Goal: Navigation & Orientation: Find specific page/section

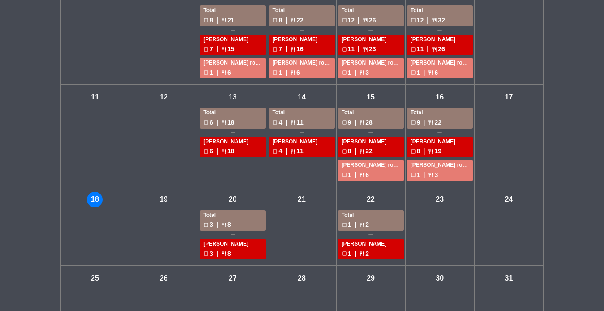
scroll to position [209, 0]
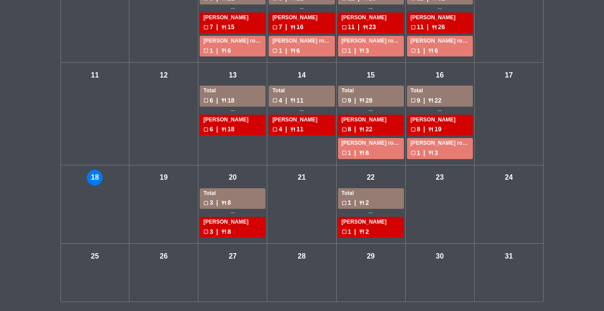
click at [228, 193] on div "Total" at bounding box center [232, 193] width 59 height 9
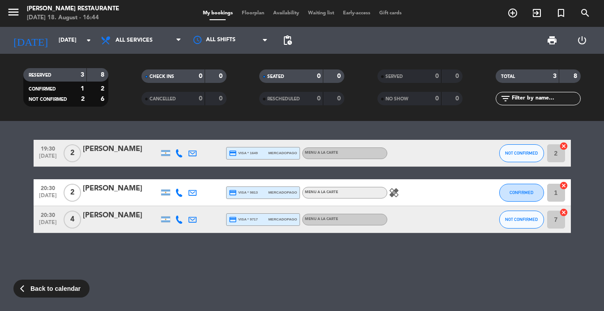
click at [247, 11] on span "Floorplan" at bounding box center [252, 13] width 31 height 5
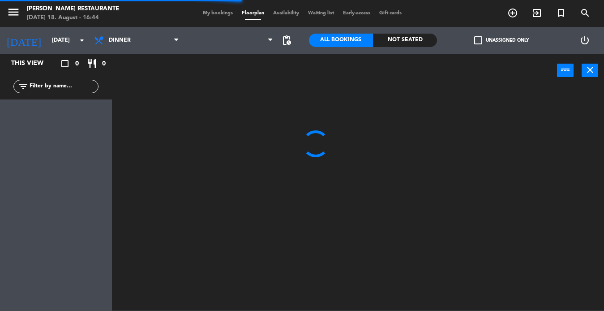
click at [285, 16] on span "Availability" at bounding box center [286, 13] width 35 height 5
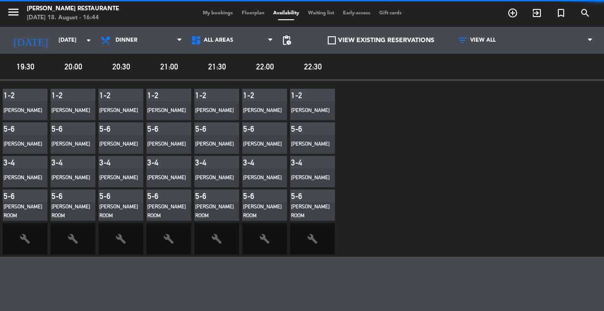
click at [217, 13] on span "My bookings" at bounding box center [217, 13] width 39 height 5
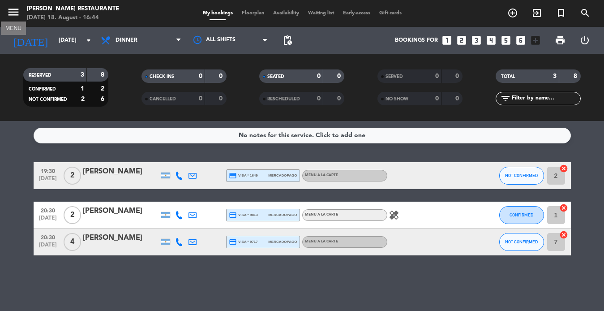
click at [8, 16] on icon "menu" at bounding box center [13, 11] width 13 height 13
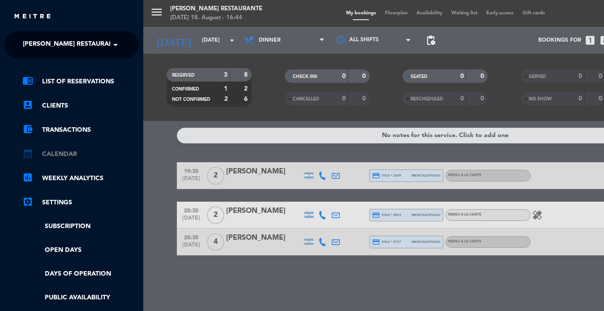
click at [60, 154] on link "calendar_month Calendar" at bounding box center [80, 154] width 116 height 11
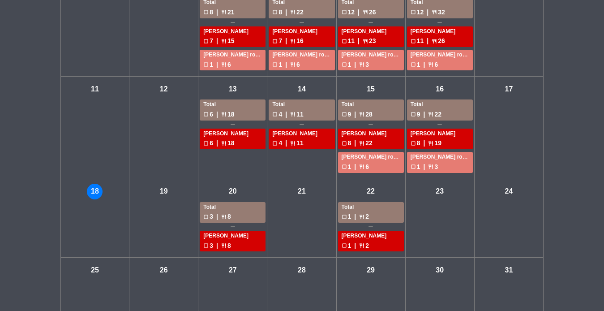
scroll to position [209, 0]
